Goal: Task Accomplishment & Management: Manage account settings

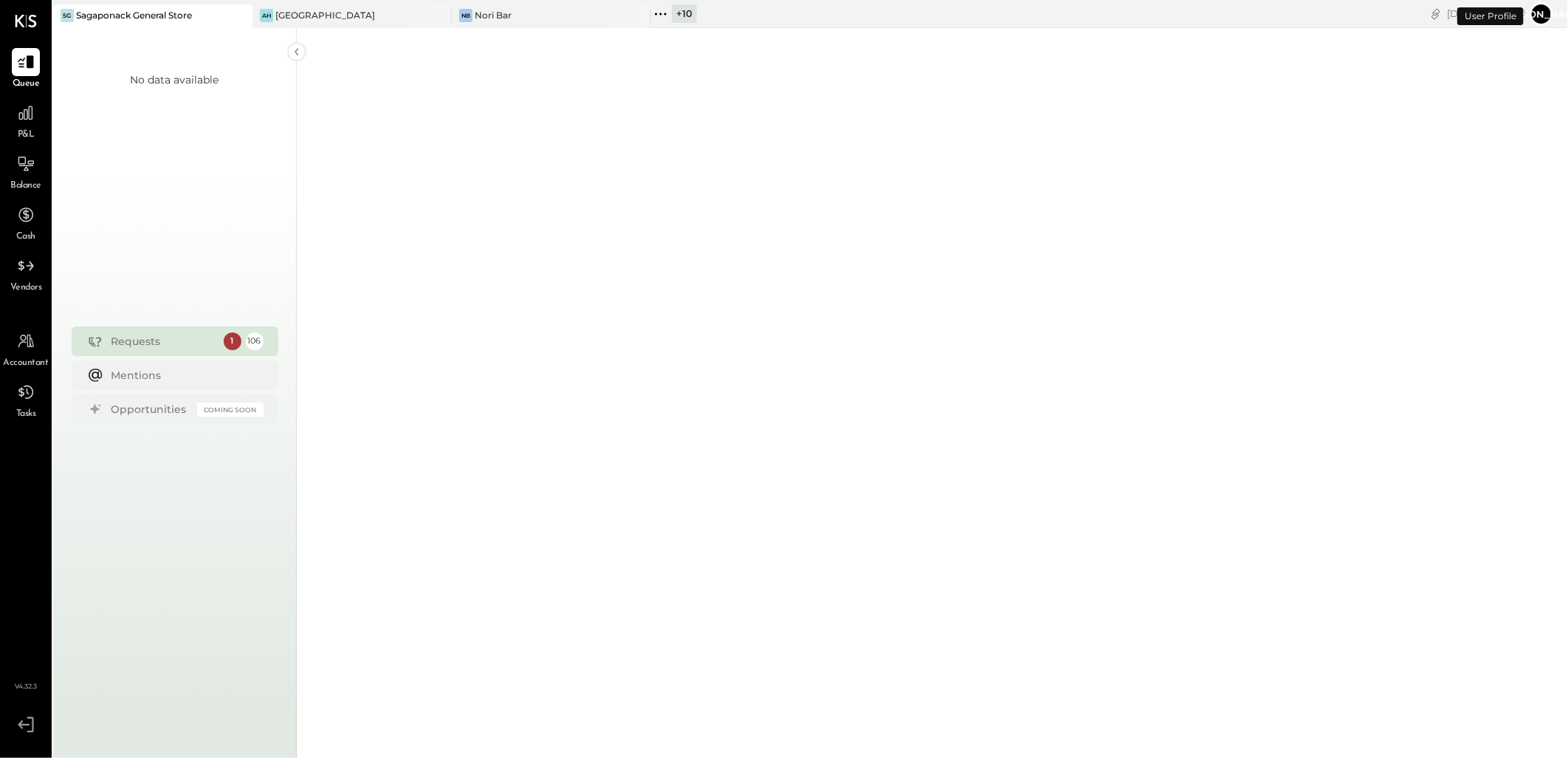
click at [164, 18] on div "Sagaponack General Store" at bounding box center [134, 14] width 116 height 12
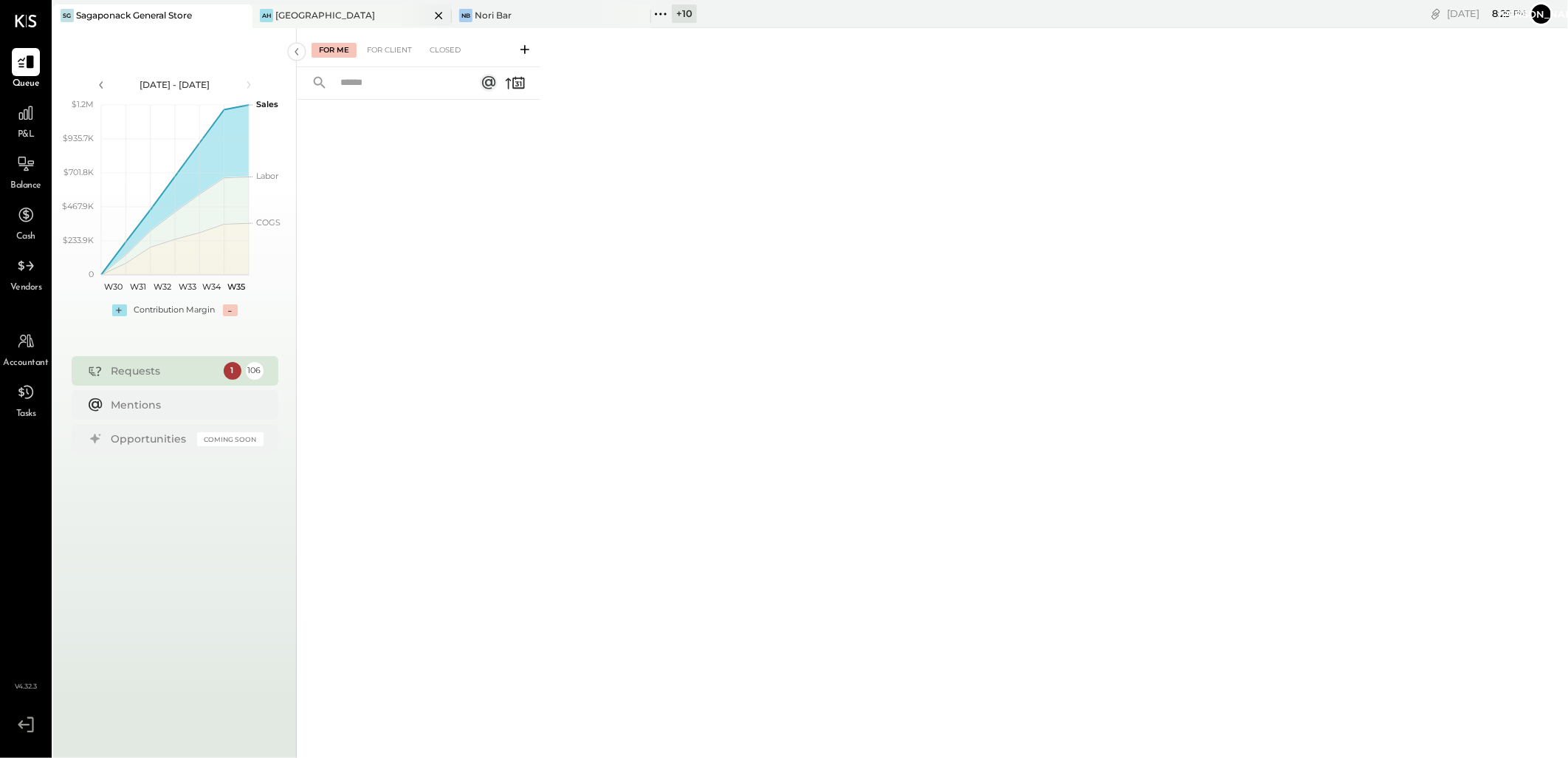
click at [304, 12] on div "[GEOGRAPHIC_DATA]" at bounding box center [325, 14] width 99 height 12
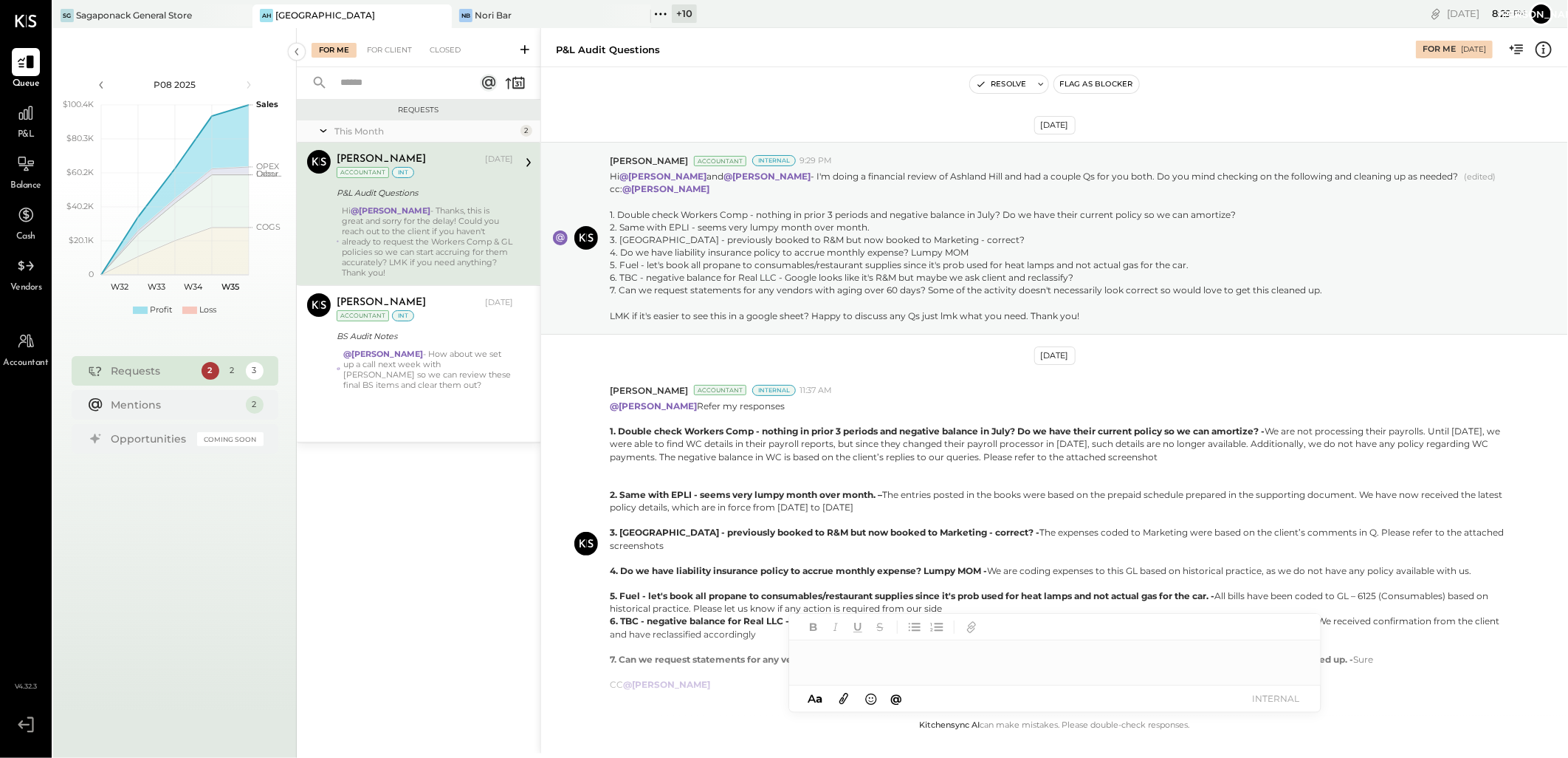
scroll to position [313, 0]
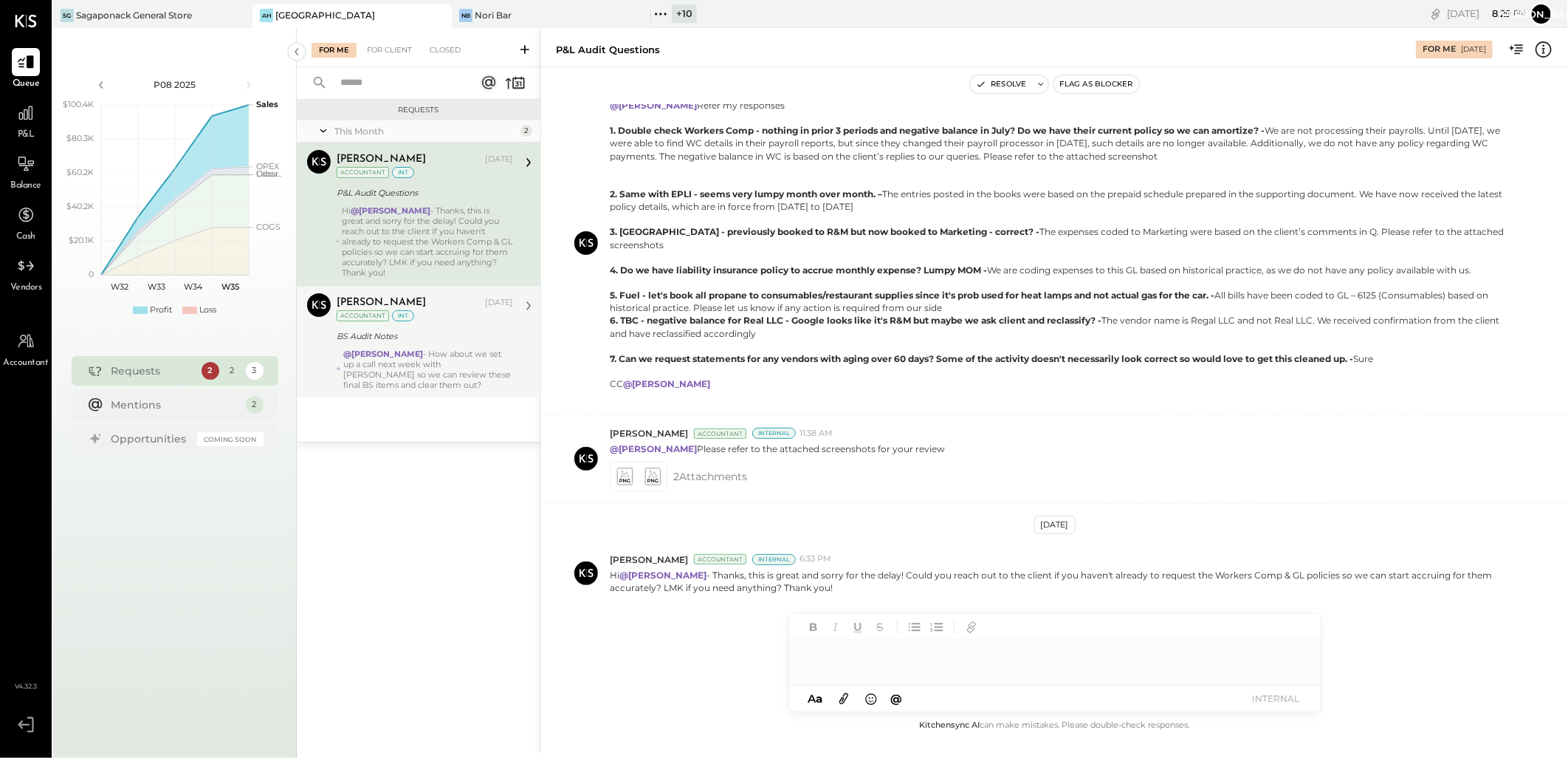
click at [411, 345] on div "[PERSON_NAME] [DATE] Accountant int BS Audit Notes @[PERSON_NAME] - How about w…" at bounding box center [424, 341] width 177 height 97
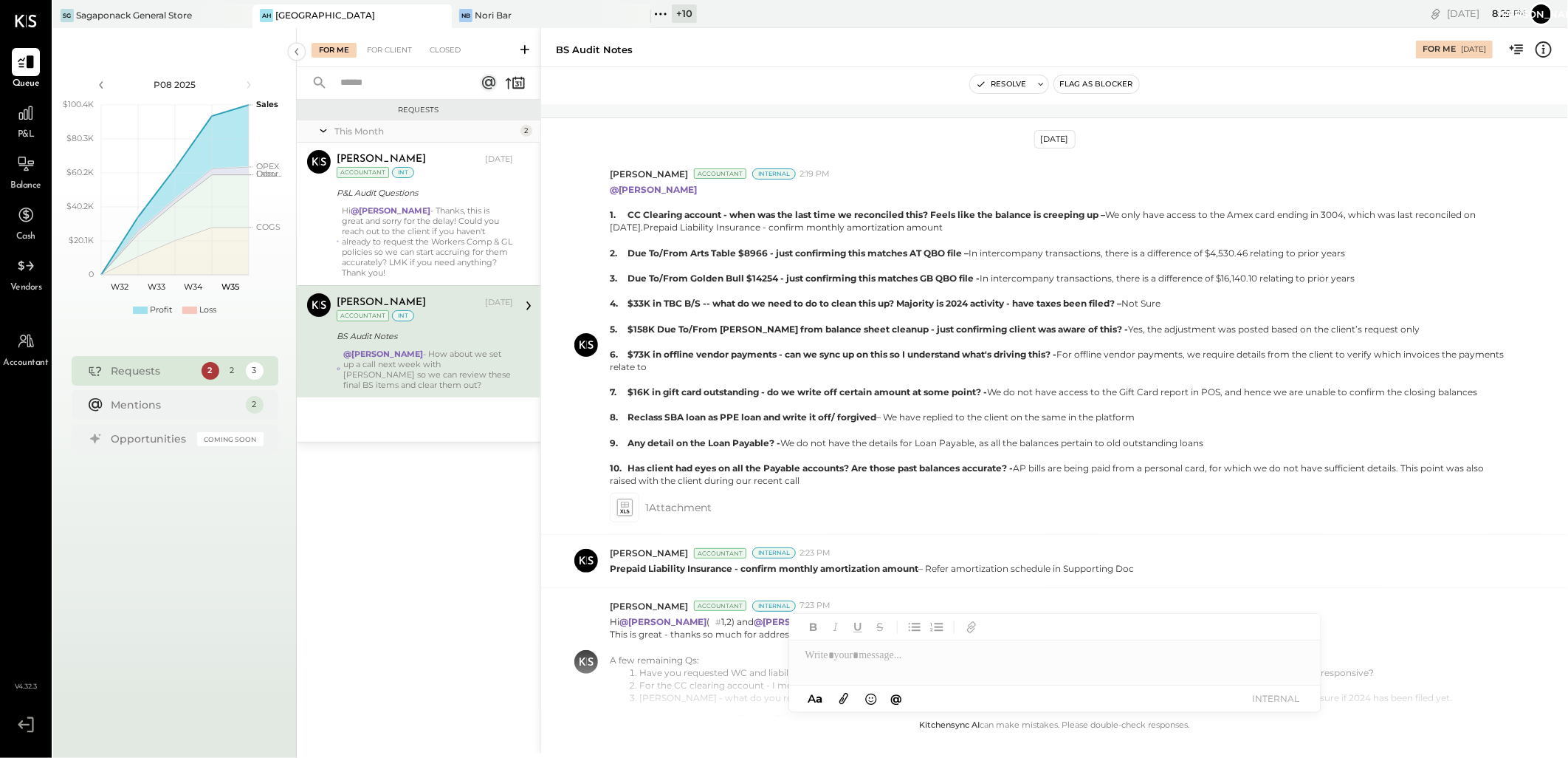
scroll to position [519, 0]
